Goal: Task Accomplishment & Management: Complete application form

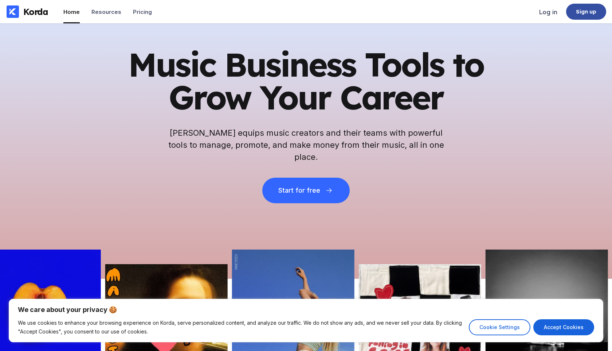
click at [589, 15] on div "Sign up" at bounding box center [586, 11] width 21 height 7
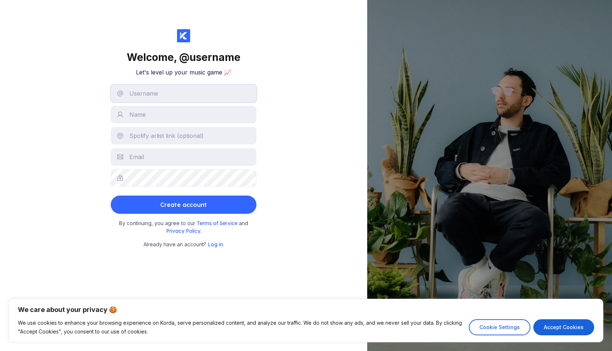
click at [173, 94] on input "text" at bounding box center [184, 93] width 146 height 17
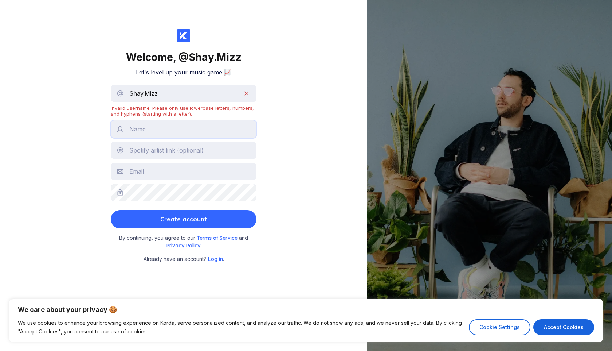
click at [170, 132] on input "text" at bounding box center [184, 128] width 146 height 17
click at [144, 94] on input "Shay.Mizz" at bounding box center [184, 93] width 146 height 17
type input "ShayMizz"
click at [156, 130] on input "text" at bounding box center [184, 128] width 146 height 17
click at [245, 95] on input "ShayMizz" at bounding box center [184, 93] width 146 height 17
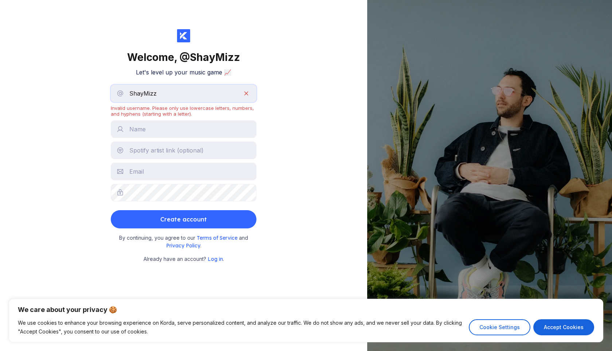
click at [184, 95] on input "ShayMizz" at bounding box center [184, 93] width 146 height 17
click at [246, 94] on input "ShayMizz" at bounding box center [184, 93] width 146 height 17
drag, startPoint x: 157, startPoint y: 95, endPoint x: 130, endPoint y: 94, distance: 27.0
click at [130, 94] on input "ShayMizz" at bounding box center [184, 93] width 146 height 17
type input "shaymizz"
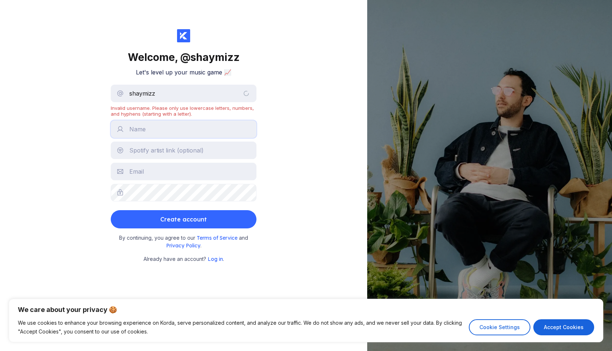
click at [128, 128] on input "text" at bounding box center [184, 128] width 146 height 17
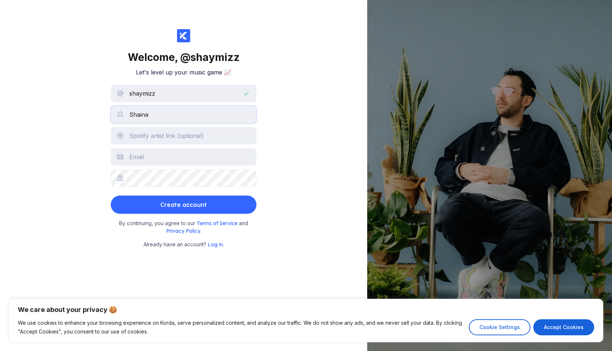
type input "Shaina"
click at [224, 137] on input "text" at bounding box center [184, 135] width 146 height 17
click at [195, 161] on input "text" at bounding box center [184, 156] width 146 height 17
type input "[EMAIL_ADDRESS][DOMAIN_NAME]"
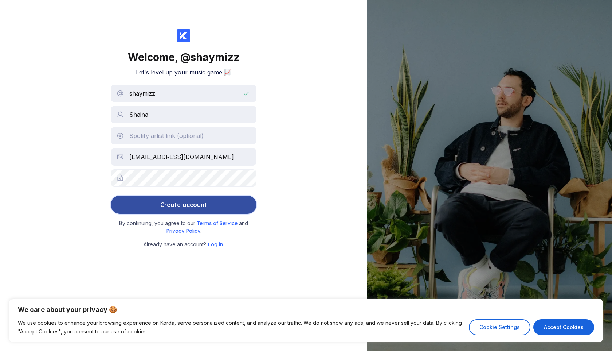
click at [211, 208] on button "Create account" at bounding box center [184, 204] width 146 height 18
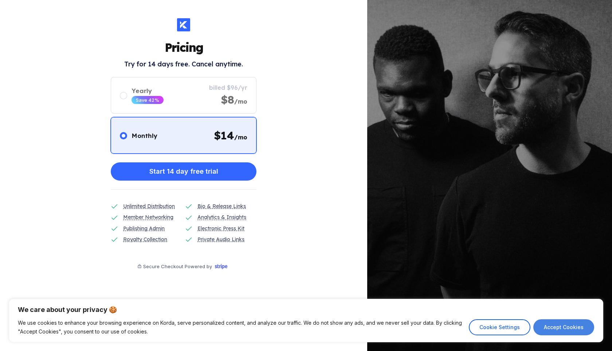
click at [570, 331] on button "Accept Cookies" at bounding box center [563, 327] width 61 height 16
checkbox input "true"
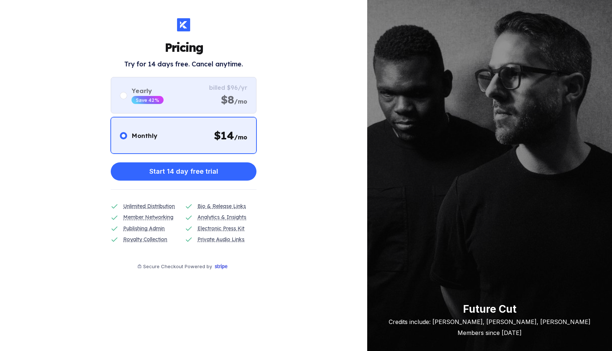
click at [216, 101] on div "billed $96/yr $8 /mo" at bounding box center [228, 95] width 38 height 23
radio input "false"
radio input "true"
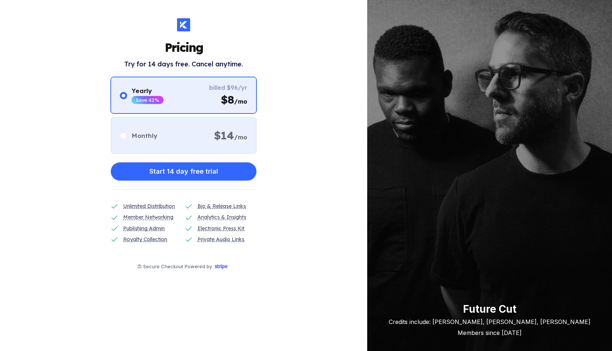
click at [209, 137] on div "Monthly $ 14 /mo" at bounding box center [184, 135] width 146 height 36
radio input "true"
radio input "false"
